Goal: Transaction & Acquisition: Purchase product/service

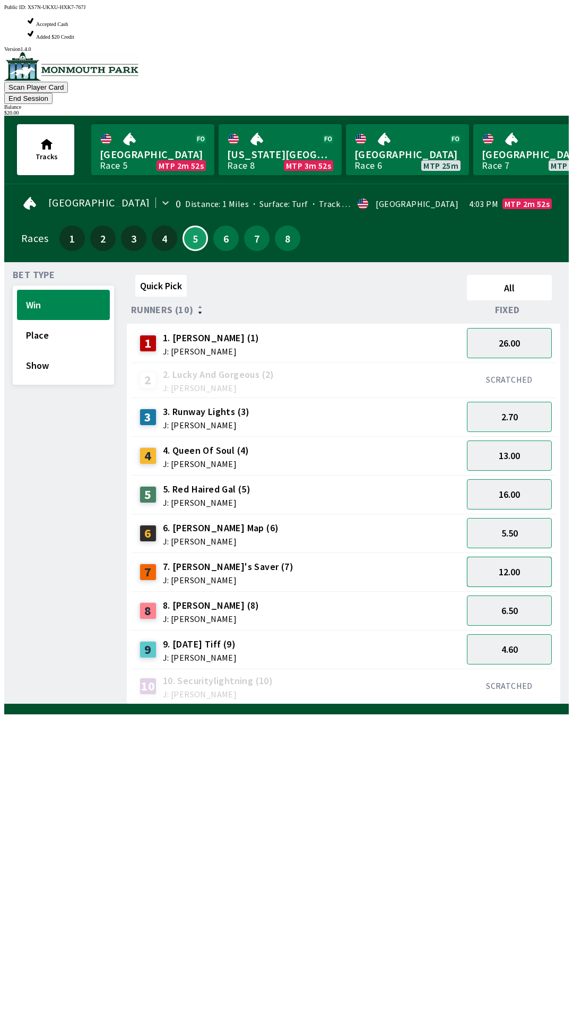
click at [499, 557] on button "12.00" at bounding box center [509, 572] width 85 height 30
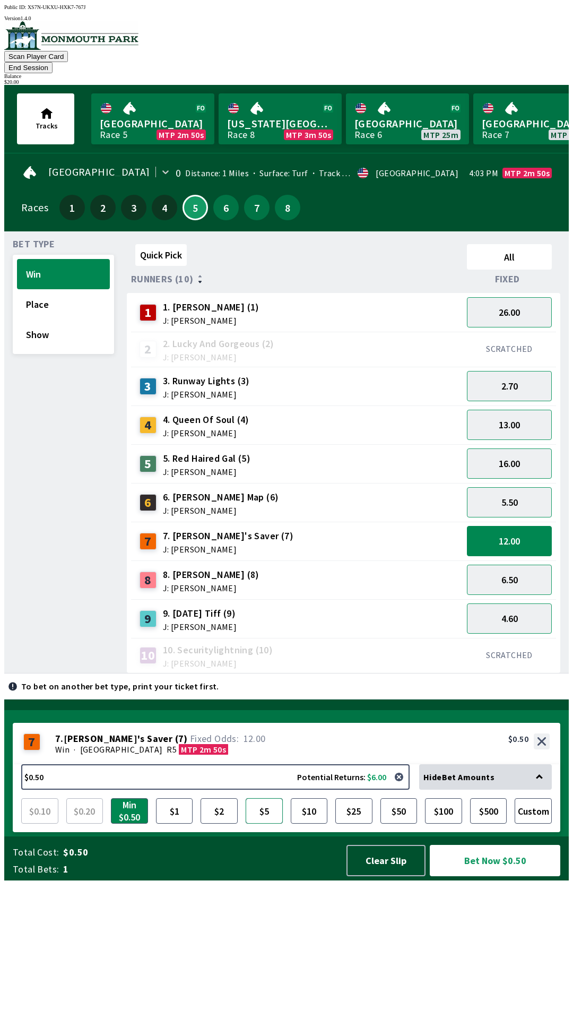
click at [264, 824] on button "$5" at bounding box center [264, 810] width 37 height 25
click at [499, 302] on button "26.00" at bounding box center [509, 312] width 85 height 30
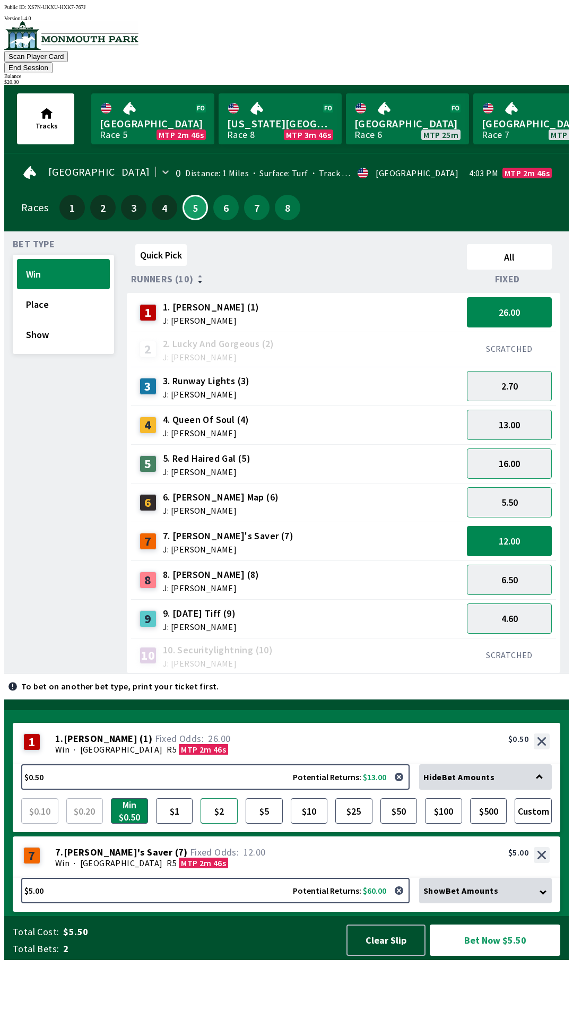
click at [217, 824] on button "$2" at bounding box center [219, 810] width 37 height 25
click at [501, 603] on button "4.60" at bounding box center [509, 618] width 85 height 30
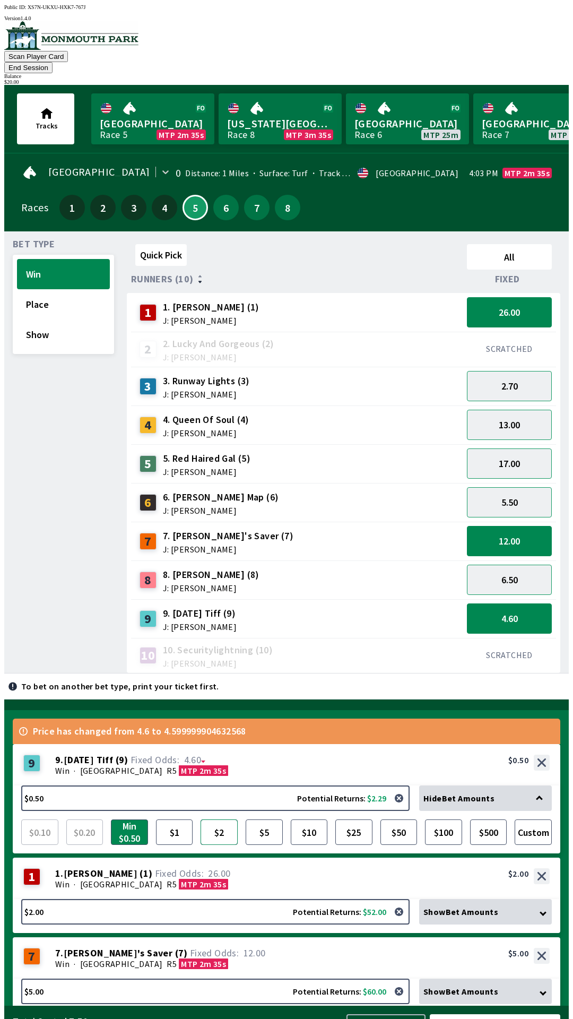
click at [223, 819] on button "$2" at bounding box center [219, 831] width 37 height 25
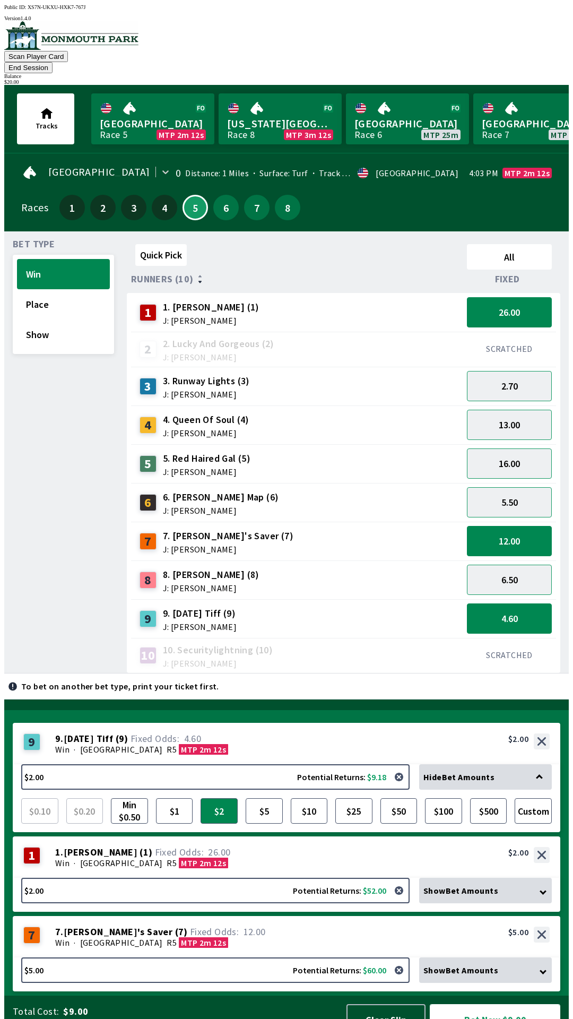
click at [493, 1004] on button "Bet Now $9.00" at bounding box center [495, 1019] width 131 height 31
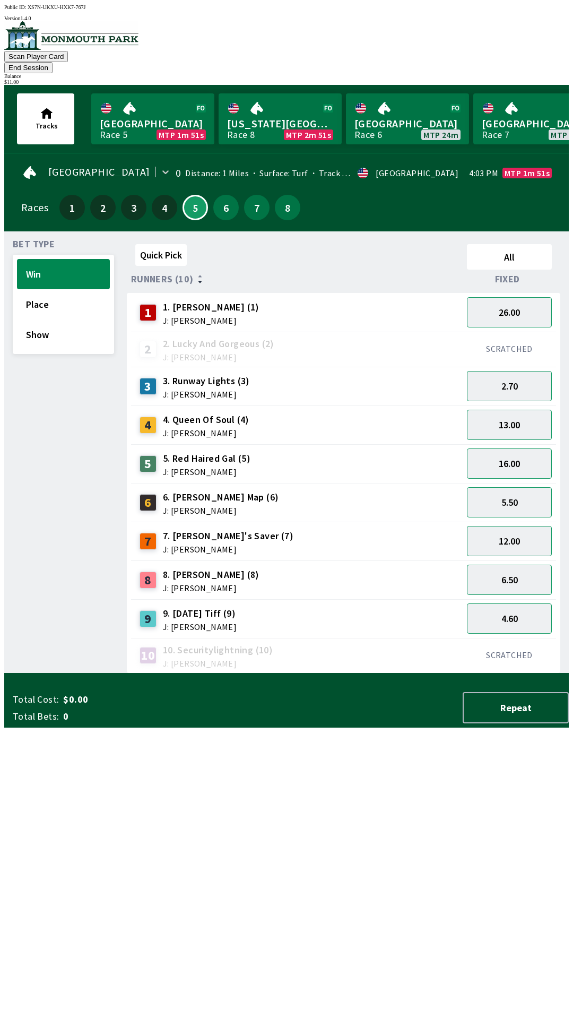
click at [53, 62] on button "End Session" at bounding box center [28, 67] width 48 height 11
